Goal: Check status: Check status

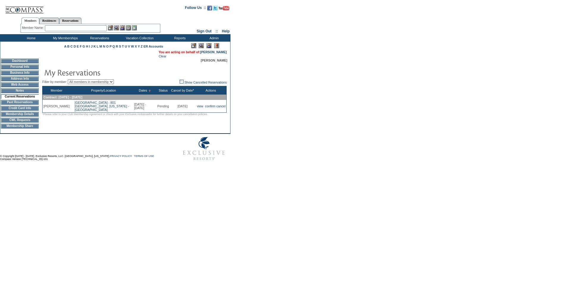
click at [24, 7] on img at bounding box center [24, 7] width 39 height 12
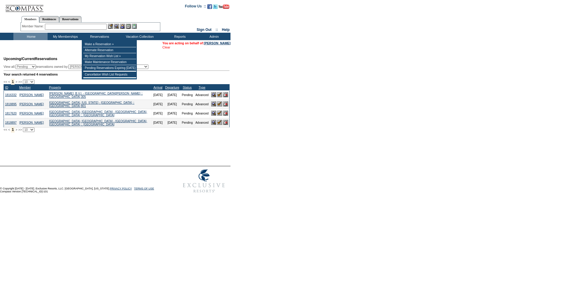
click at [166, 48] on link "Clear" at bounding box center [166, 48] width 8 height 4
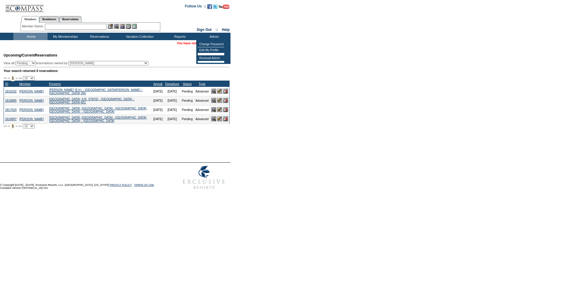
click at [212, 121] on img at bounding box center [213, 118] width 5 height 5
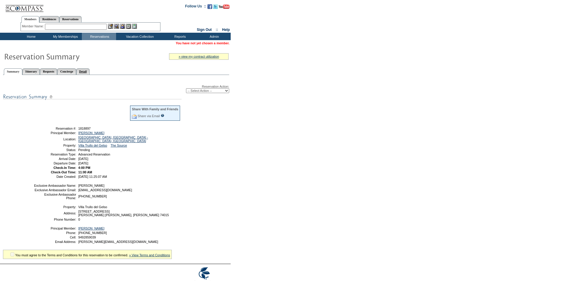
click at [90, 71] on link "Detail" at bounding box center [83, 71] width 14 height 6
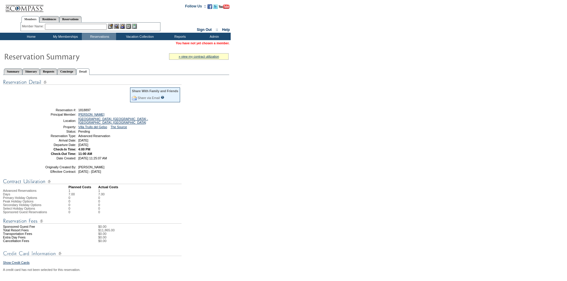
click at [30, 7] on img at bounding box center [24, 6] width 39 height 12
